Goal: Check status: Check status

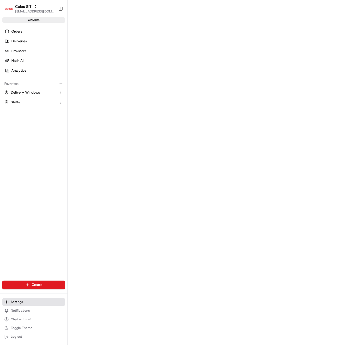
click at [14, 303] on span "Settings" at bounding box center [17, 302] width 12 height 4
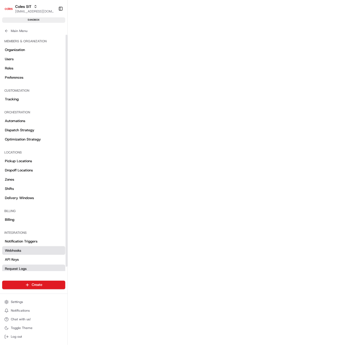
click at [16, 268] on span "Request Logs" at bounding box center [16, 269] width 22 height 5
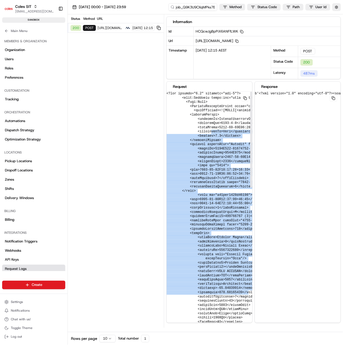
drag, startPoint x: 209, startPoint y: 133, endPoint x: 241, endPoint y: 292, distance: 162.3
click at [249, 100] on button at bounding box center [246, 98] width 8 height 7
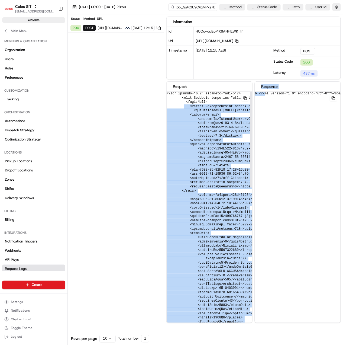
drag, startPoint x: 264, startPoint y: 96, endPoint x: 183, endPoint y: 107, distance: 82.1
click at [183, 107] on div "Request Response b'<?xml version="1.0" encoding="utf-8"?><soap:Envelope xmlns:s…" at bounding box center [254, 202] width 175 height 242
click at [252, 150] on div "b'<?xml version="1.0" encoding="utf-8"?><soap:Envelope xmlns:soap="http://schem…" at bounding box center [210, 212] width 86 height 241
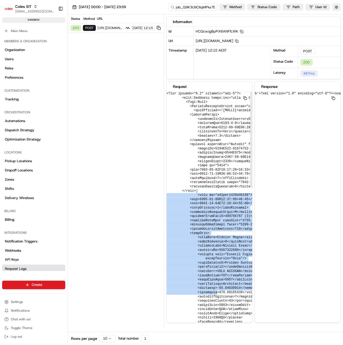
drag, startPoint x: 212, startPoint y: 194, endPoint x: 219, endPoint y: 292, distance: 98.2
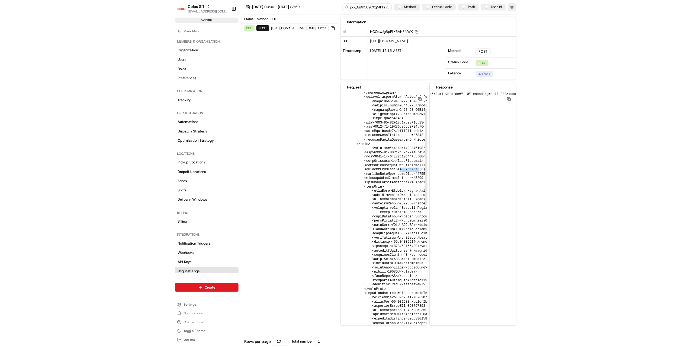
scroll to position [36, 0]
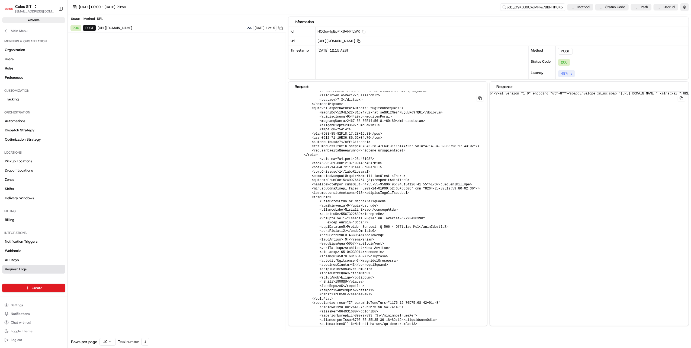
click at [343, 7] on input "job_Q9K3U9CXqMPks7BBNHP8Kb" at bounding box center [532, 7] width 65 height 8
click at [24, 249] on link "Webhooks" at bounding box center [33, 250] width 63 height 9
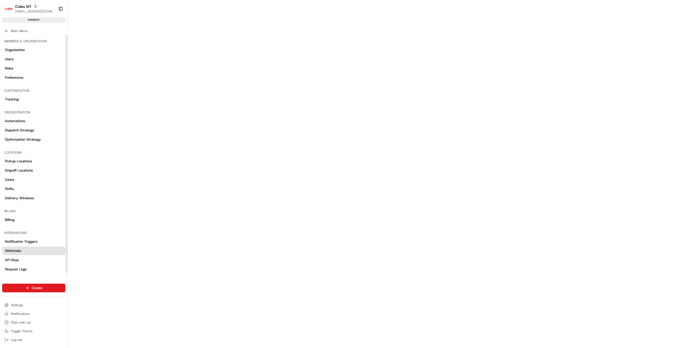
click at [19, 249] on span "Webhooks" at bounding box center [13, 250] width 16 height 5
click at [23, 250] on link "Webhooks" at bounding box center [33, 250] width 63 height 9
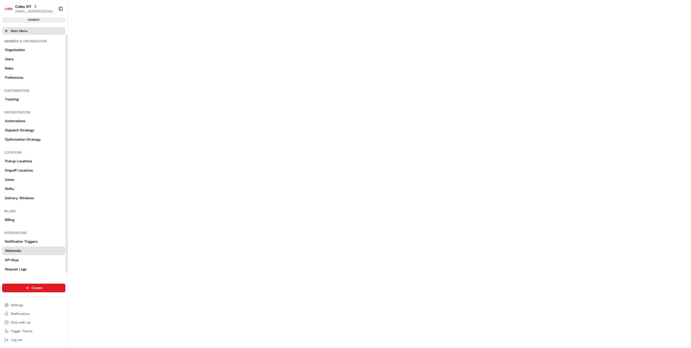
click at [8, 34] on button "Main Menu" at bounding box center [33, 31] width 63 height 8
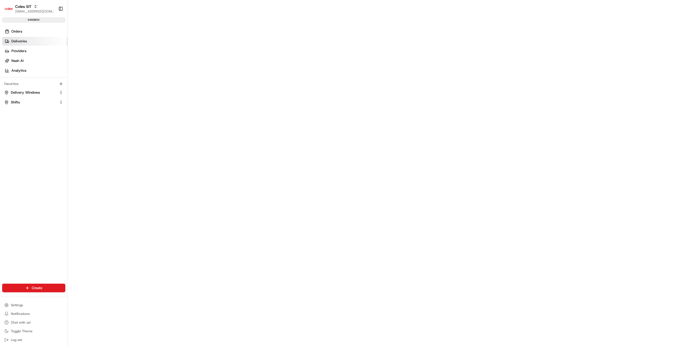
click at [24, 41] on span "Deliveries" at bounding box center [18, 41] width 15 height 5
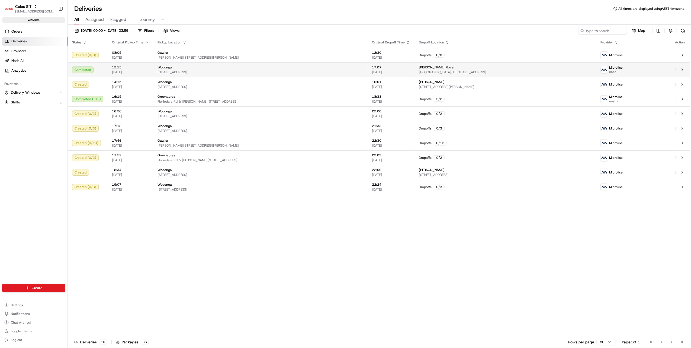
click at [85, 67] on div "Completed" at bounding box center [87, 69] width 31 height 7
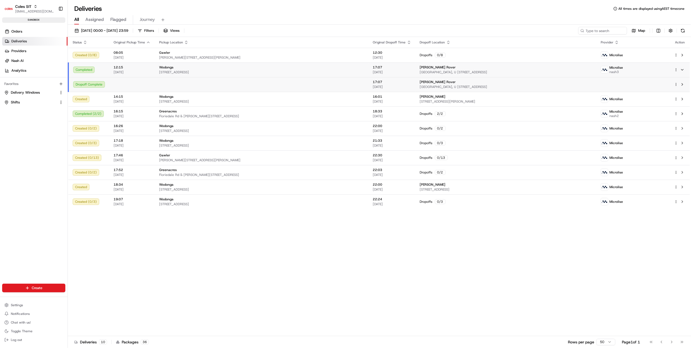
click at [343, 29] on div "Map" at bounding box center [632, 31] width 108 height 8
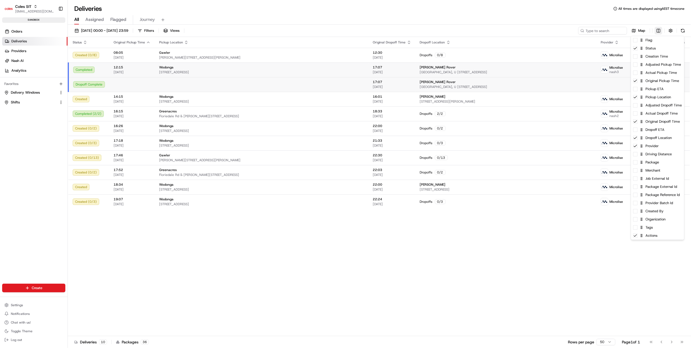
click at [343, 30] on html "Coles SIT prateekmohan.lal@coles.com.au Toggle Sidebar sandbox Orders Deliverie…" at bounding box center [345, 174] width 691 height 348
click at [343, 190] on div "Package External Id" at bounding box center [657, 187] width 53 height 8
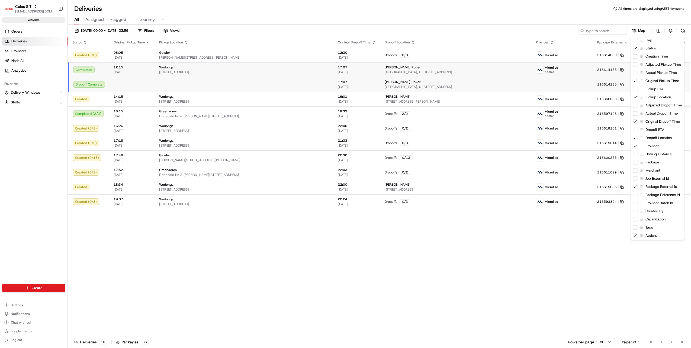
drag, startPoint x: 583, startPoint y: 264, endPoint x: 583, endPoint y: 260, distance: 4.3
click at [343, 264] on html "Coles SIT prateekmohan.lal@coles.com.au Toggle Sidebar sandbox Orders Deliverie…" at bounding box center [345, 174] width 691 height 348
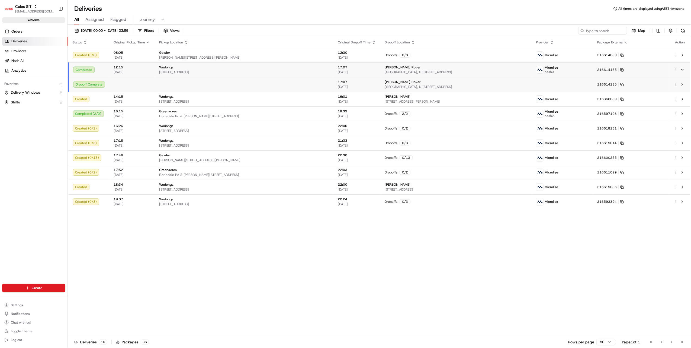
click at [90, 82] on div "Dropoff Complete" at bounding box center [89, 84] width 32 height 7
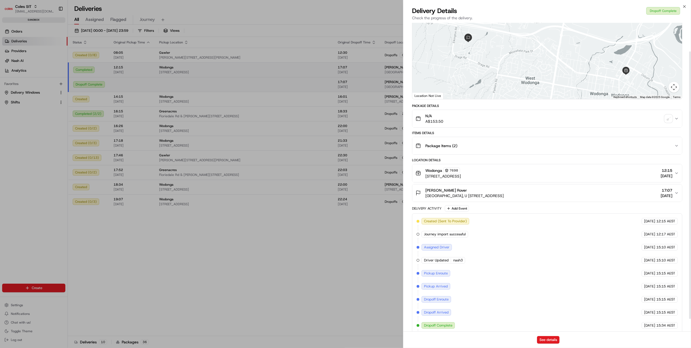
scroll to position [47, 0]
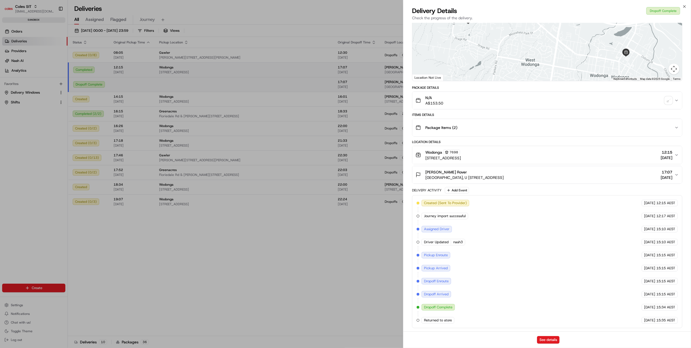
click at [343, 319] on span "Returned to store" at bounding box center [438, 320] width 28 height 5
drag, startPoint x: 423, startPoint y: 321, endPoint x: 481, endPoint y: 327, distance: 58.6
click at [343, 319] on div "Created (Sent To Provider) Microlise 19/08/2025 12:15 AEST Journey import succe…" at bounding box center [547, 262] width 261 height 124
click at [343, 312] on div "Created (Sent To Provider) Microlise 19/08/2025 12:15 AEST Journey import succe…" at bounding box center [547, 262] width 261 height 124
click at [343, 308] on span "Dropoff Complete" at bounding box center [438, 307] width 28 height 5
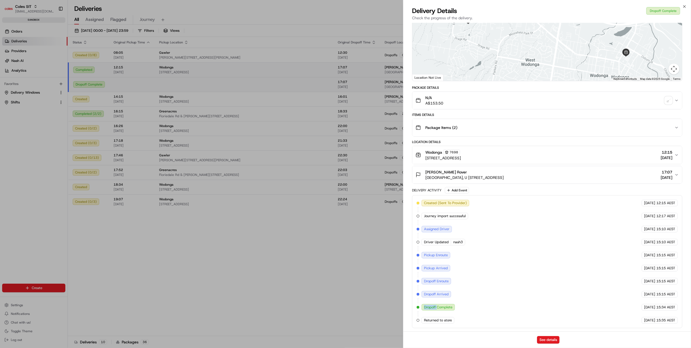
click at [343, 308] on span "Dropoff Complete" at bounding box center [438, 307] width 28 height 5
click at [343, 307] on span "Dropoff Complete" at bounding box center [438, 307] width 28 height 5
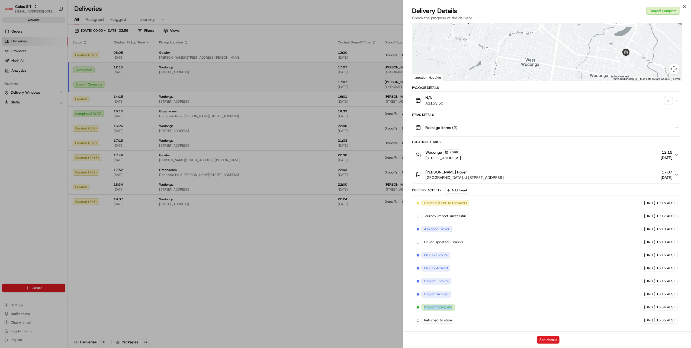
click at [343, 307] on span "Dropoff Complete" at bounding box center [438, 307] width 28 height 5
click at [343, 282] on div "Created (Sent To Provider) Microlise 19/08/2025 12:15 AEST Journey import succe…" at bounding box center [547, 262] width 261 height 124
click at [343, 305] on span "Dropoff Complete" at bounding box center [438, 307] width 28 height 5
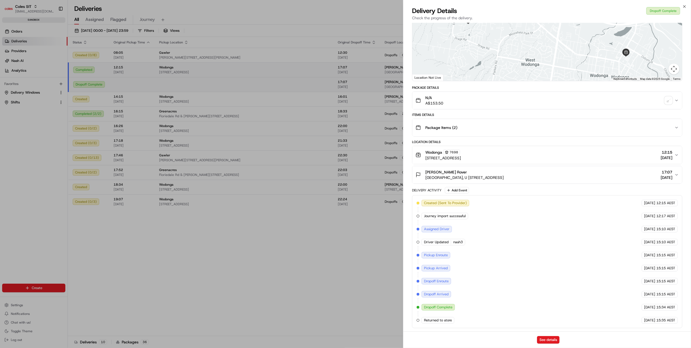
click at [343, 10] on div "Dropoff Complete" at bounding box center [664, 11] width 34 height 8
click at [343, 241] on span "Driver Updated" at bounding box center [436, 241] width 25 height 5
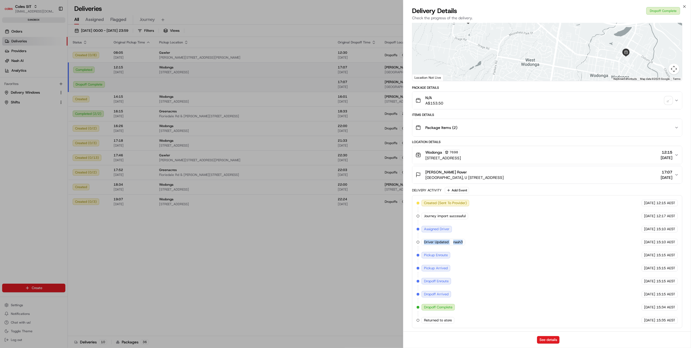
drag, startPoint x: 465, startPoint y: 241, endPoint x: 423, endPoint y: 244, distance: 42.1
click at [343, 244] on div "Driver Updated nash3" at bounding box center [444, 242] width 44 height 7
click at [343, 273] on div "Created (Sent To Provider) Microlise 19/08/2025 12:15 AEST Journey import succe…" at bounding box center [547, 262] width 261 height 124
